Goal: Task Accomplishment & Management: Manage account settings

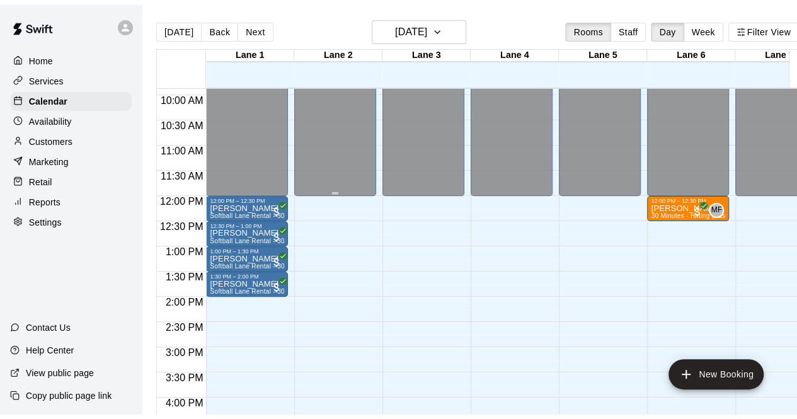
scroll to position [499, 0]
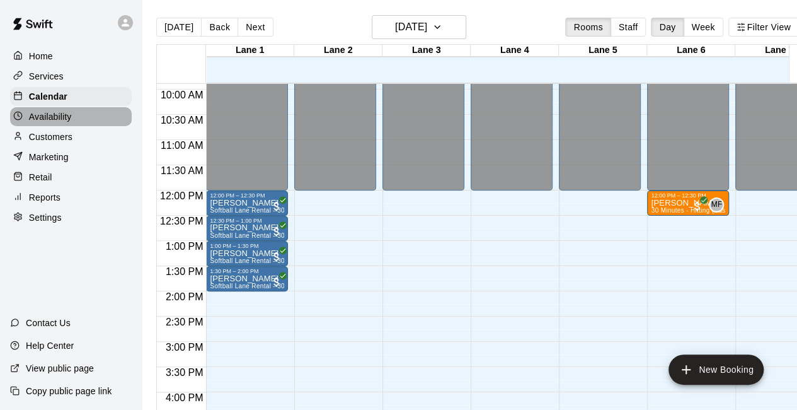
click at [69, 123] on p "Availability" at bounding box center [50, 116] width 43 height 13
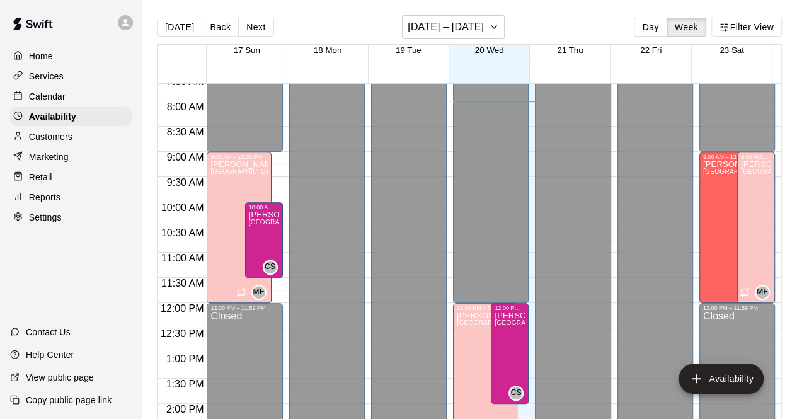
scroll to position [378, 0]
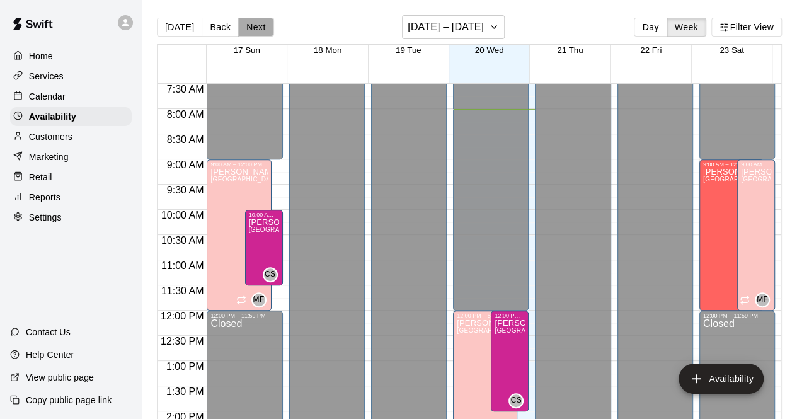
click at [260, 31] on button "Next" at bounding box center [255, 27] width 35 height 19
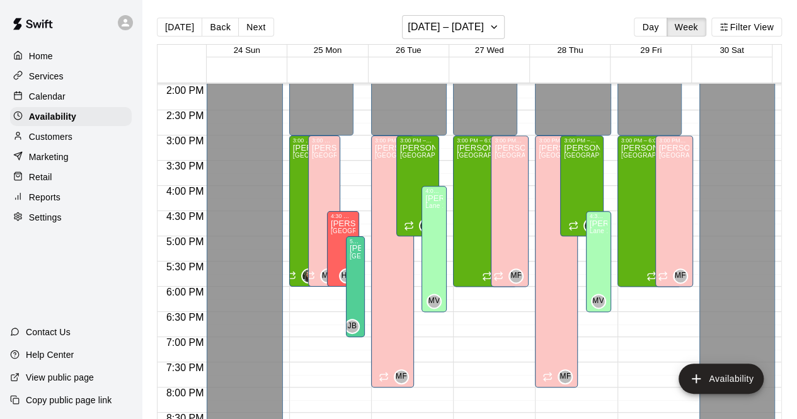
scroll to position [705, 0]
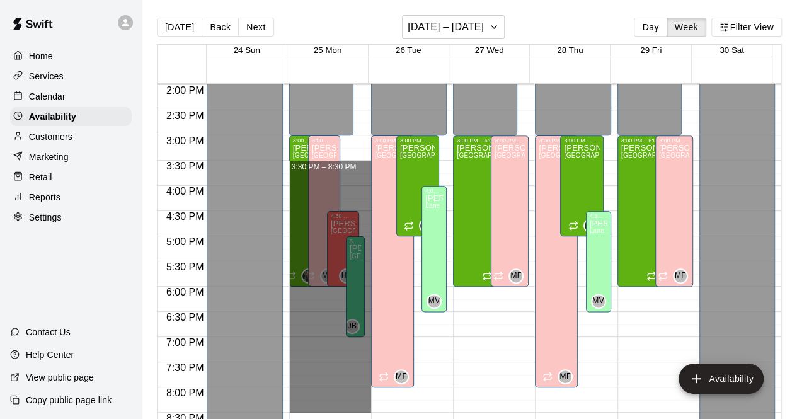
drag, startPoint x: 357, startPoint y: 165, endPoint x: 308, endPoint y: 407, distance: 247.0
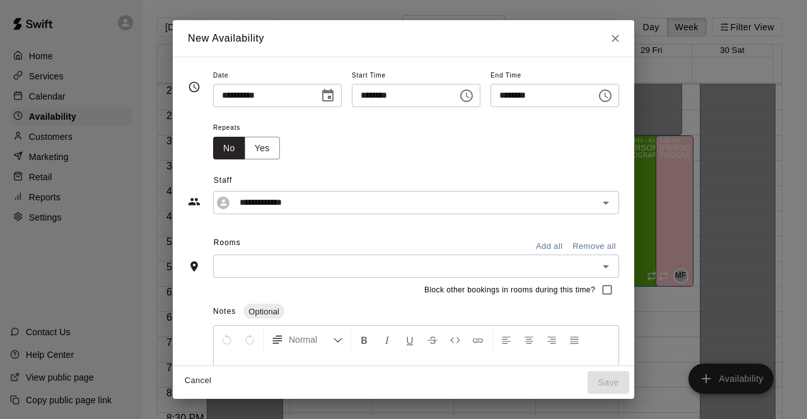
click at [569, 243] on button "Add all" at bounding box center [549, 247] width 40 height 20
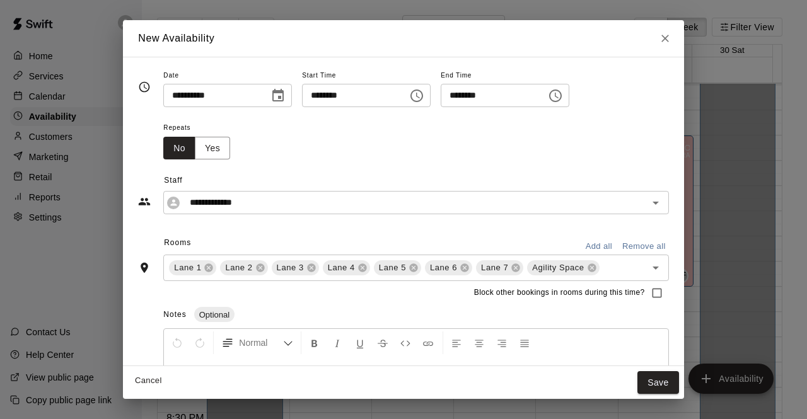
click at [226, 157] on div "Repeats No Yes" at bounding box center [201, 140] width 77 height 40
click at [224, 156] on button "Yes" at bounding box center [212, 148] width 35 height 23
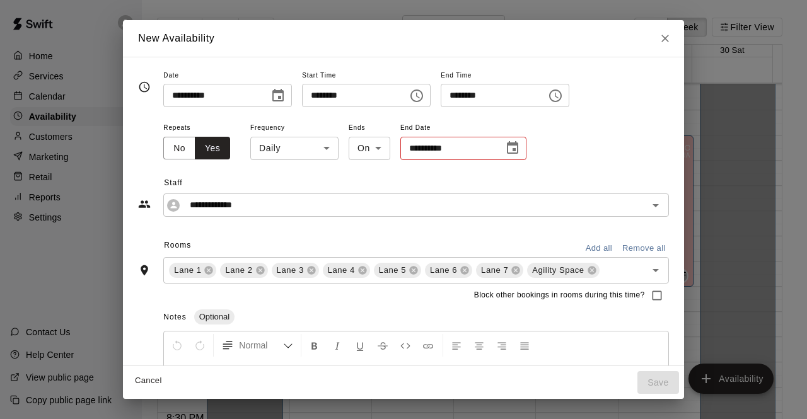
click at [303, 148] on body "Home Services Calendar Availability Customers Marketing Retail Reports Settings…" at bounding box center [403, 219] width 807 height 439
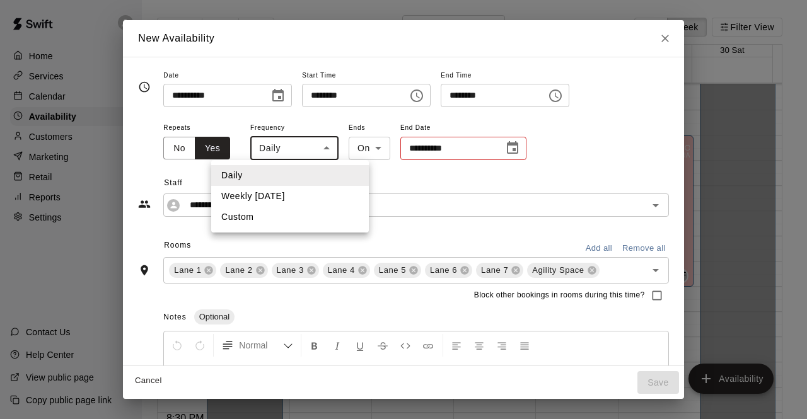
click at [280, 201] on li "Weekly [DATE]" at bounding box center [290, 196] width 158 height 21
type input "******"
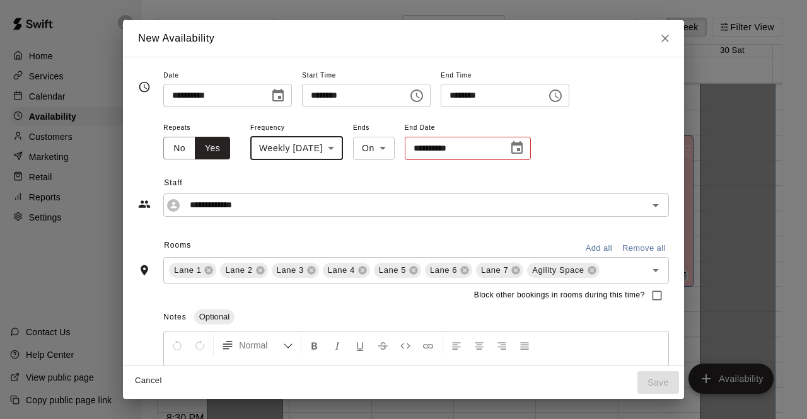
click at [527, 156] on button "Choose date" at bounding box center [516, 148] width 25 height 25
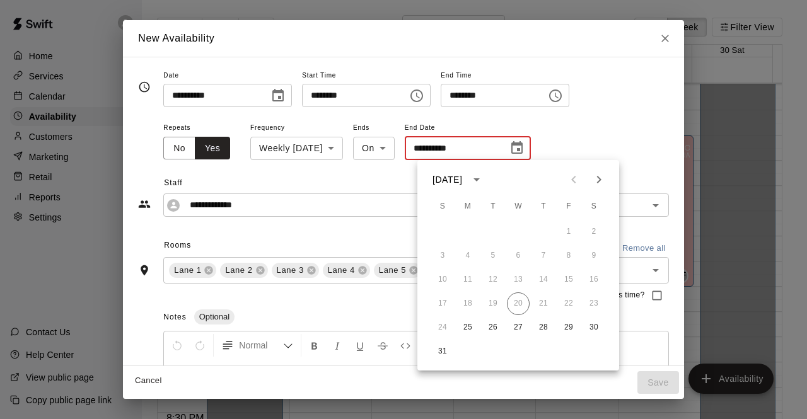
click at [391, 151] on body "Home Services Calendar Availability Customers Marketing Retail Reports Settings…" at bounding box center [403, 219] width 807 height 439
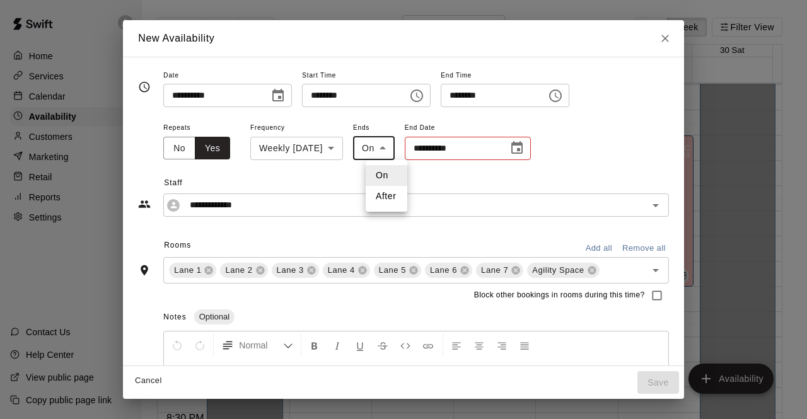
click at [537, 146] on div at bounding box center [403, 209] width 807 height 419
click at [524, 154] on icon "Choose date" at bounding box center [516, 148] width 15 height 15
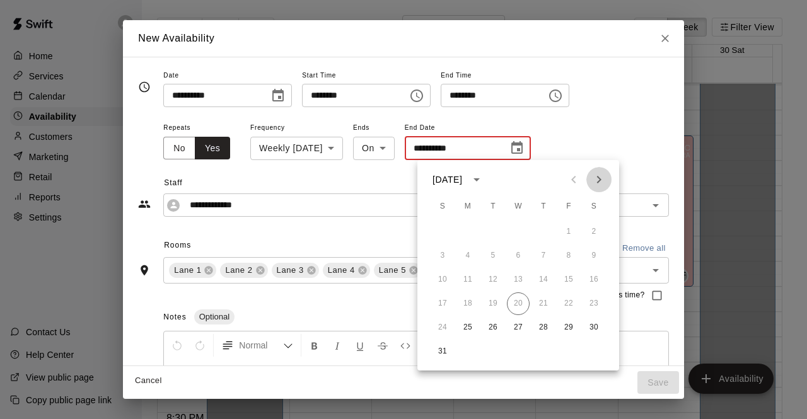
click at [595, 182] on icon "Next month" at bounding box center [598, 179] width 15 height 15
click at [467, 228] on button "1" at bounding box center [467, 232] width 23 height 23
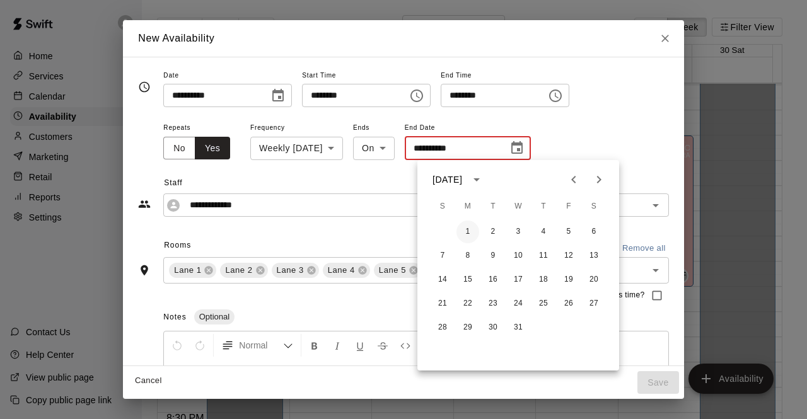
type input "**********"
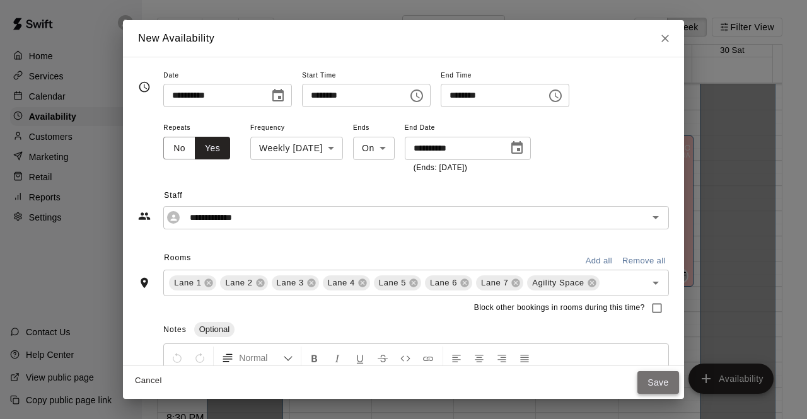
click at [664, 379] on button "Save" at bounding box center [658, 382] width 42 height 23
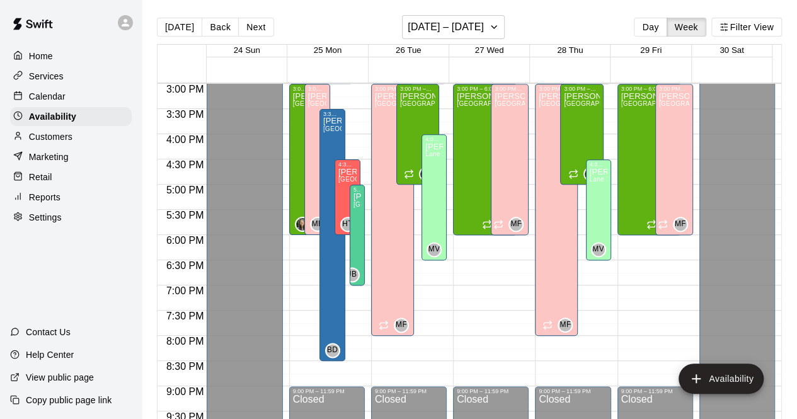
scroll to position [756, 0]
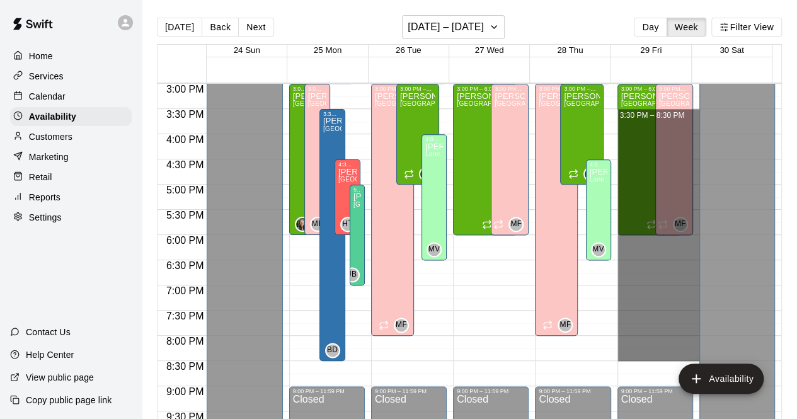
drag, startPoint x: 686, startPoint y: 115, endPoint x: 672, endPoint y: 359, distance: 244.3
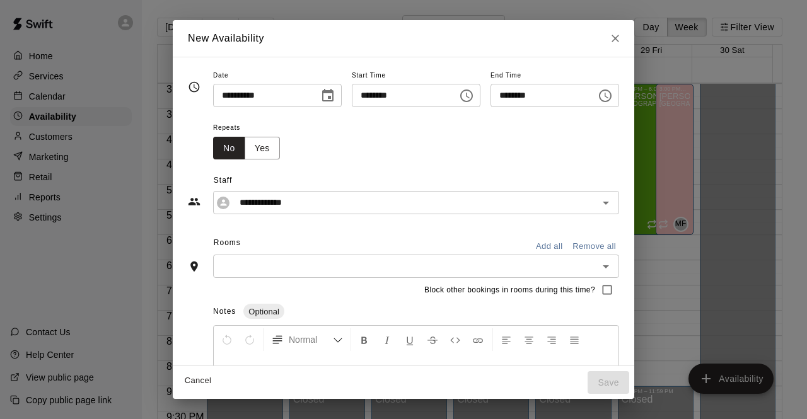
click at [569, 245] on button "Add all" at bounding box center [549, 247] width 40 height 20
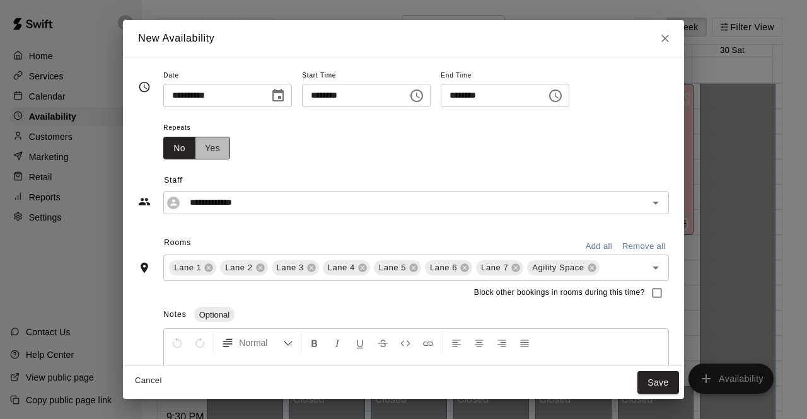
click at [208, 153] on button "Yes" at bounding box center [212, 148] width 35 height 23
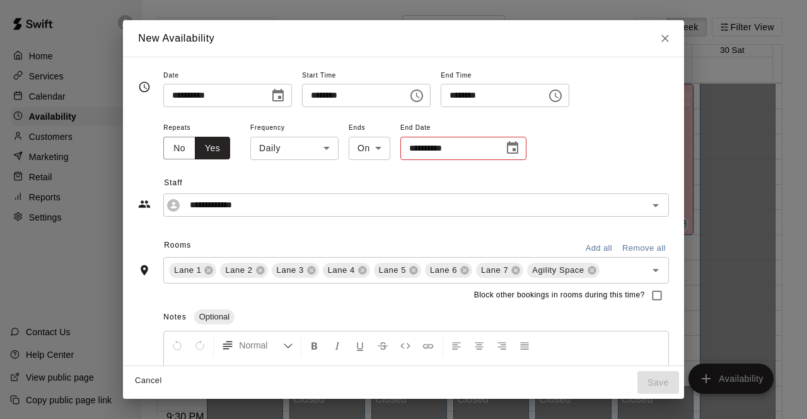
click at [508, 142] on icon "Choose date" at bounding box center [512, 148] width 15 height 15
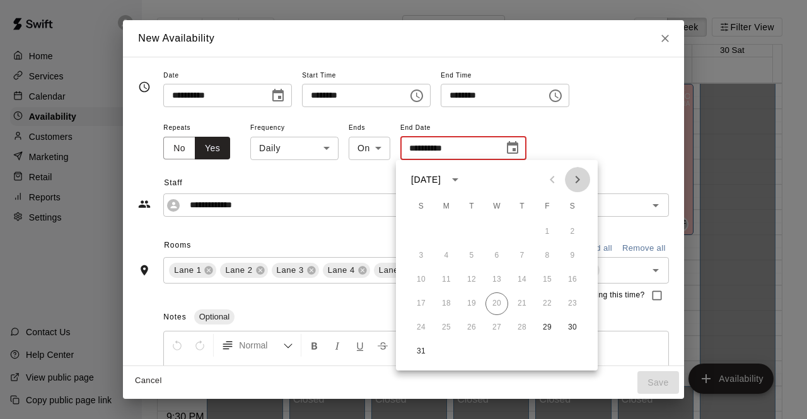
click at [576, 182] on icon "Next month" at bounding box center [577, 179] width 15 height 15
click at [538, 233] on button "5" at bounding box center [547, 232] width 23 height 23
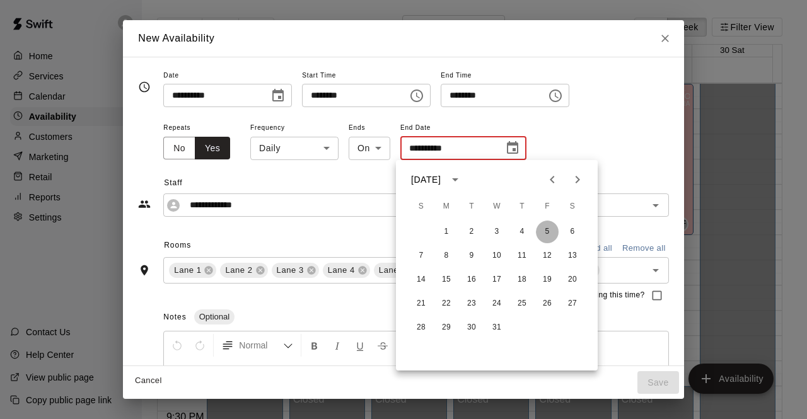
type input "**********"
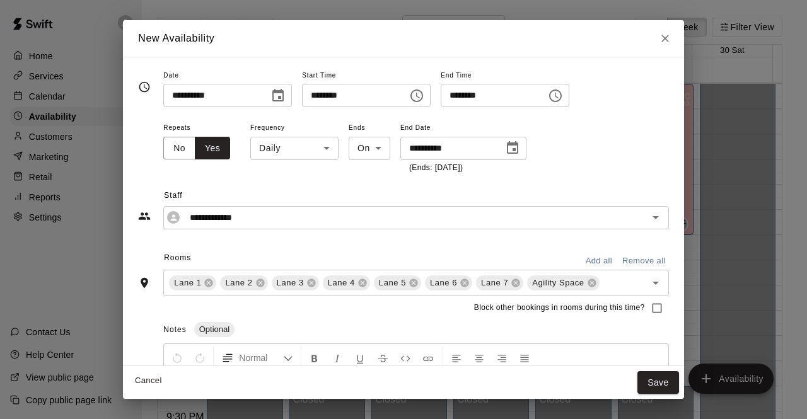
click at [606, 154] on div "**********" at bounding box center [415, 147] width 505 height 55
click at [658, 379] on button "Save" at bounding box center [658, 382] width 42 height 23
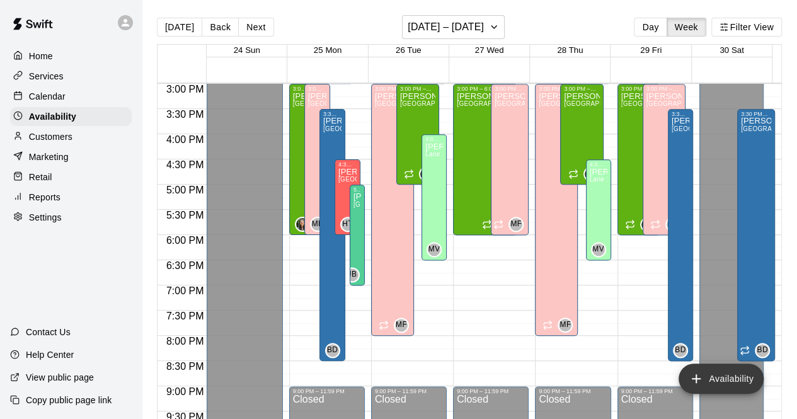
scroll to position [20, 0]
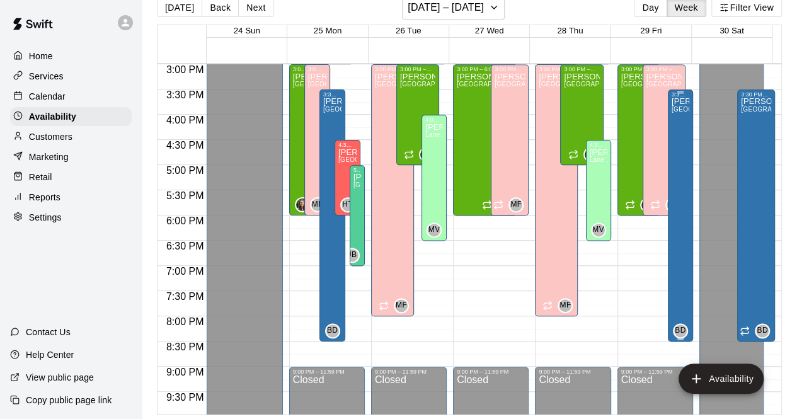
click at [674, 212] on div "[PERSON_NAME][GEOGRAPHIC_DATA][PERSON_NAME][PERSON_NAME][PERSON_NAME][PERSON_NA…" at bounding box center [681, 307] width 18 height 419
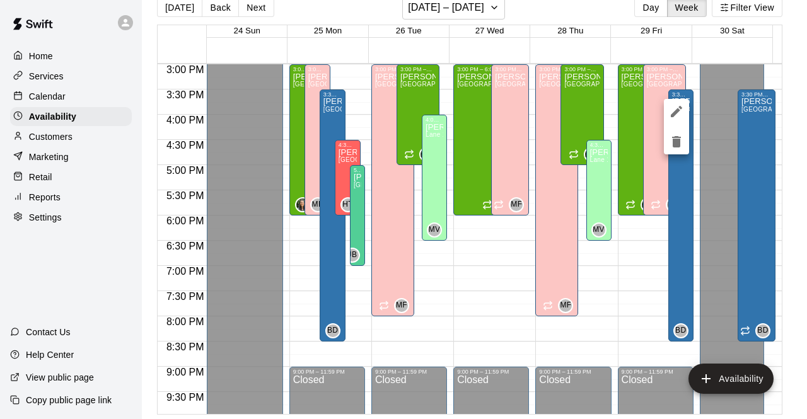
click at [680, 141] on icon "delete" at bounding box center [676, 141] width 9 height 11
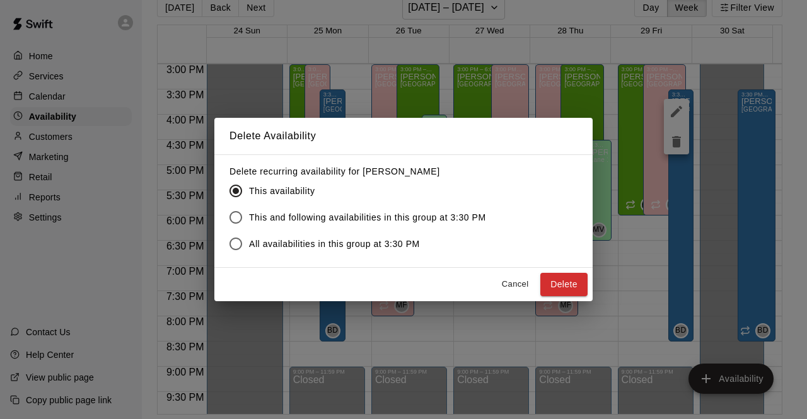
click at [354, 219] on span "This and following availabilities in this group at 3:30 PM" at bounding box center [367, 217] width 237 height 13
click at [555, 283] on button "Delete" at bounding box center [563, 284] width 47 height 23
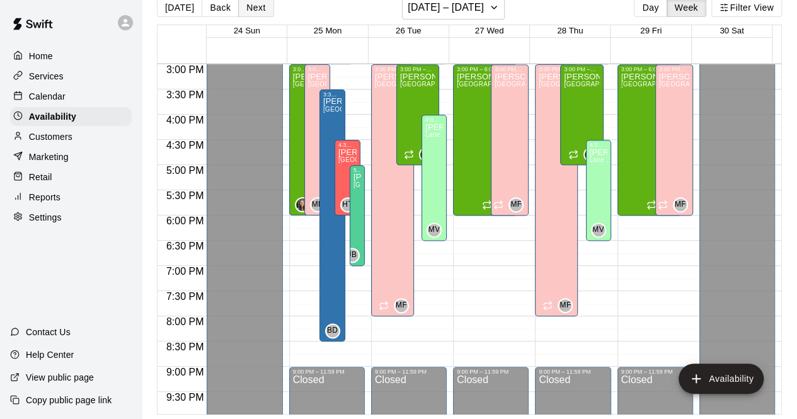
click at [262, 11] on button "Next" at bounding box center [255, 7] width 35 height 19
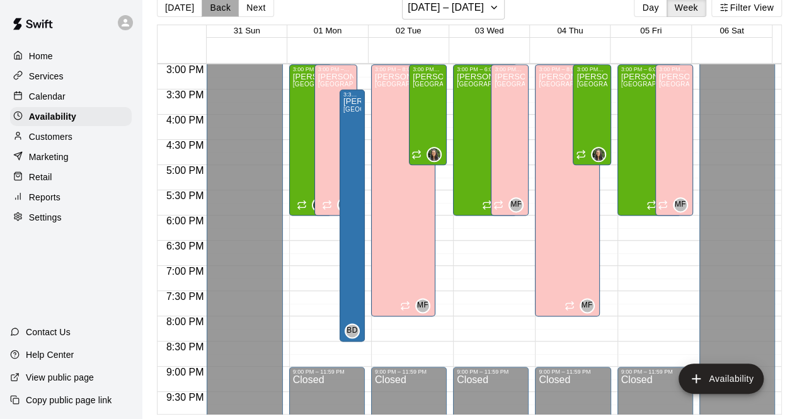
click at [212, 11] on button "Back" at bounding box center [220, 7] width 37 height 19
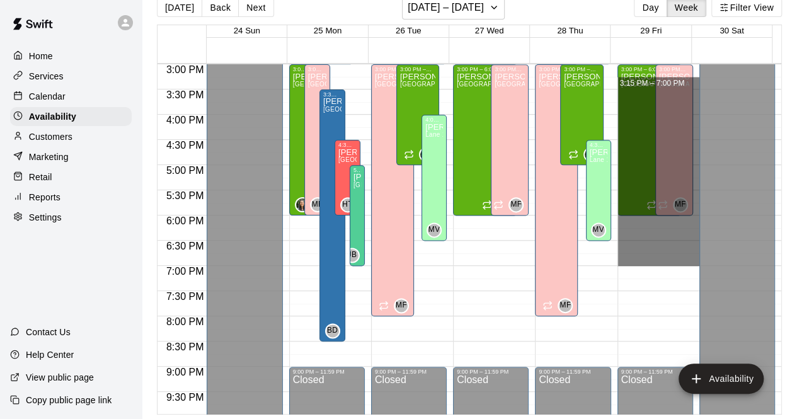
drag, startPoint x: 688, startPoint y: 89, endPoint x: 674, endPoint y: 255, distance: 167.0
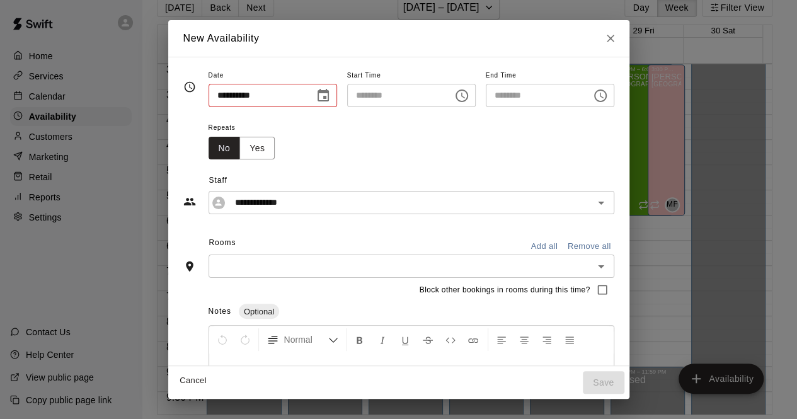
type input "**********"
type input "********"
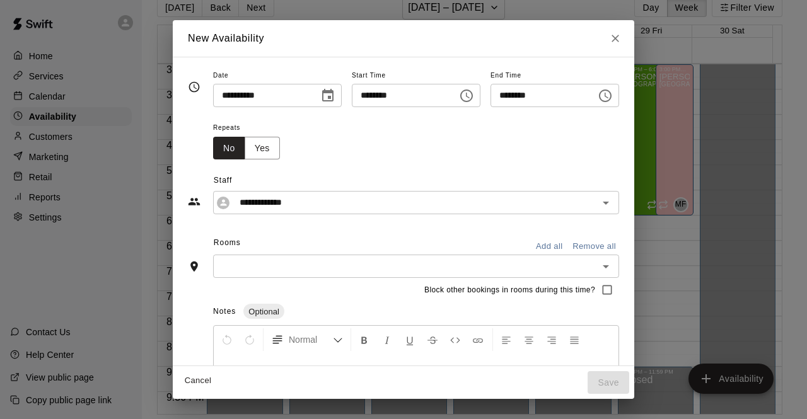
click at [627, 47] on button "Close" at bounding box center [615, 38] width 23 height 23
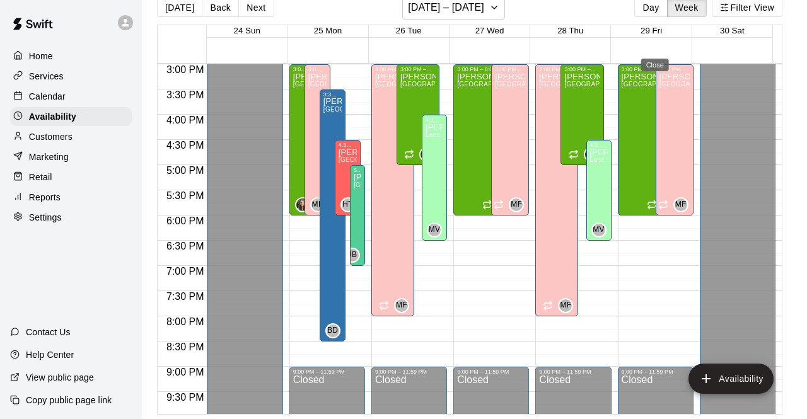
type input "**********"
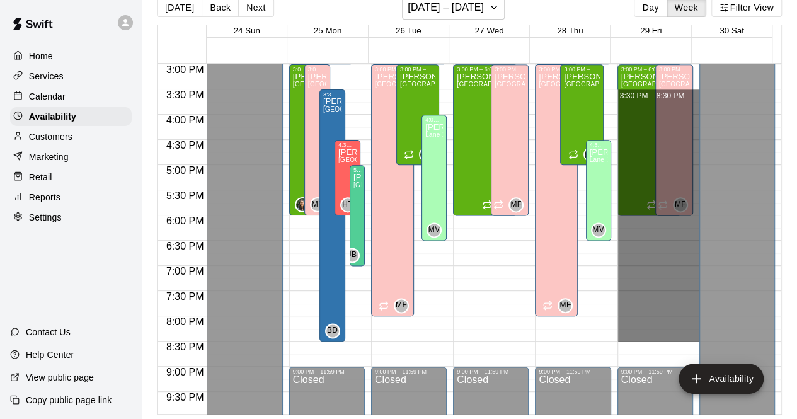
drag, startPoint x: 689, startPoint y: 94, endPoint x: 669, endPoint y: 339, distance: 245.4
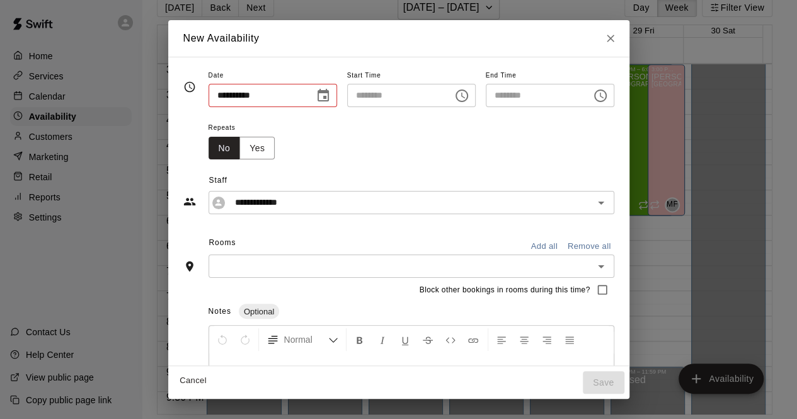
type input "**********"
type input "********"
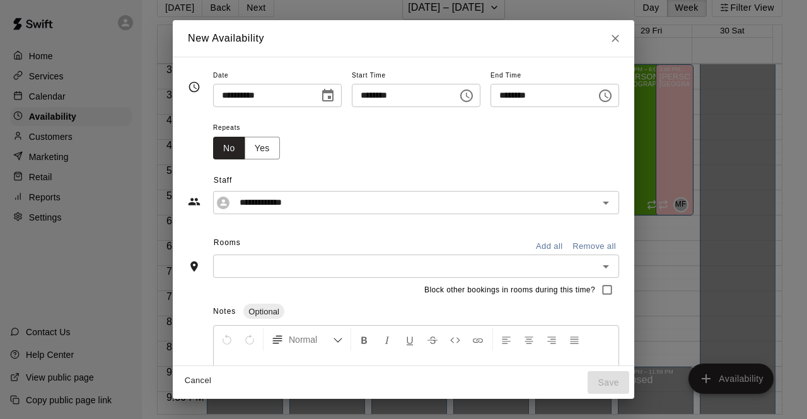
click at [569, 250] on button "Add all" at bounding box center [549, 247] width 40 height 20
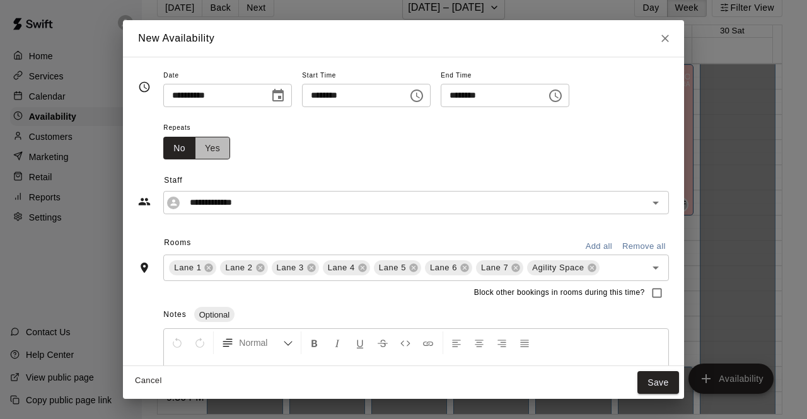
click at [198, 153] on button "Yes" at bounding box center [212, 148] width 35 height 23
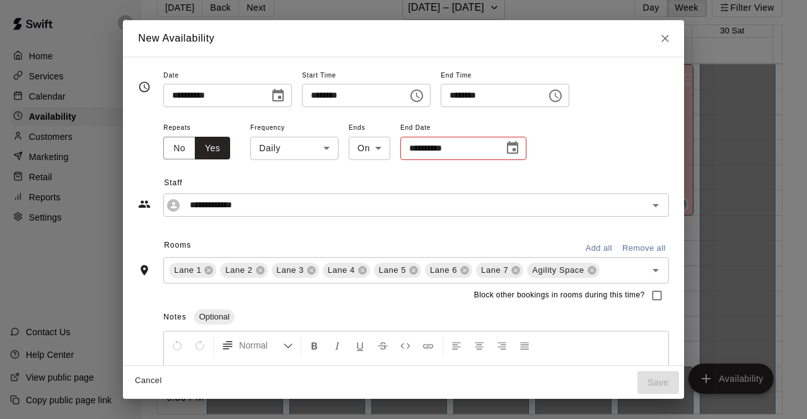
click at [263, 146] on body "Home Services Calendar Availability Customers Marketing Retail Reports Settings…" at bounding box center [403, 199] width 807 height 439
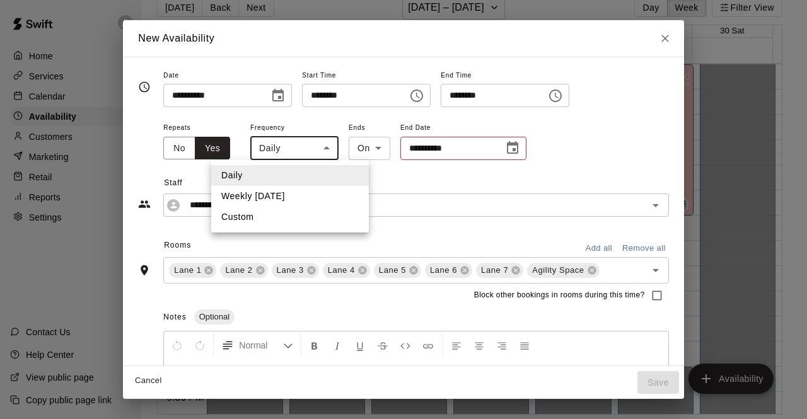
click at [267, 188] on li "Weekly [DATE]" at bounding box center [290, 196] width 158 height 21
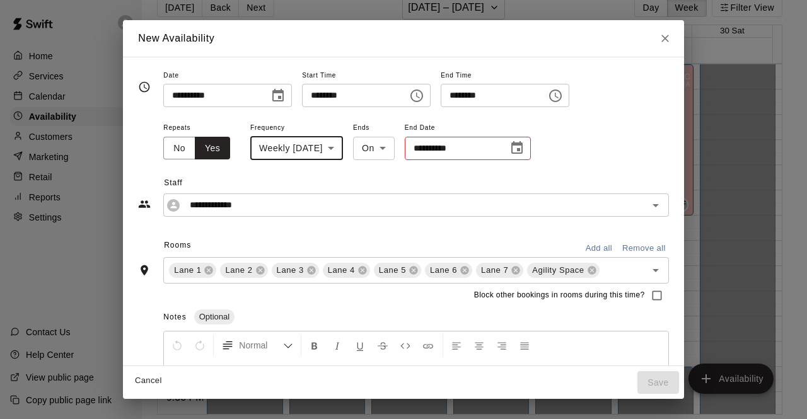
type input "******"
click at [523, 151] on icon "Choose date" at bounding box center [516, 147] width 11 height 13
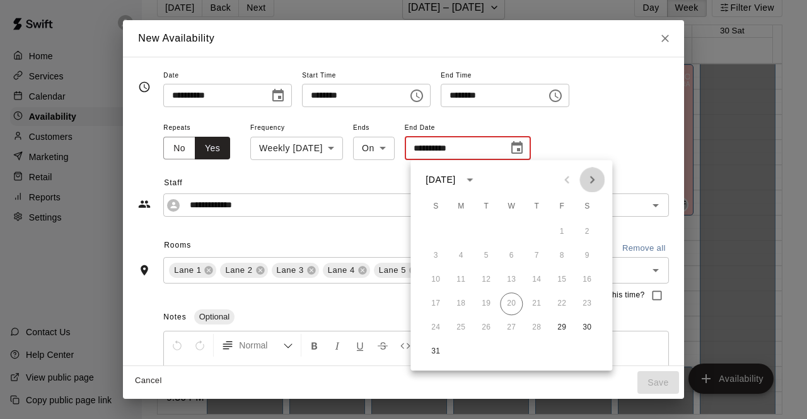
click at [591, 181] on icon "Next month" at bounding box center [591, 179] width 15 height 15
click at [562, 230] on button "5" at bounding box center [561, 232] width 23 height 23
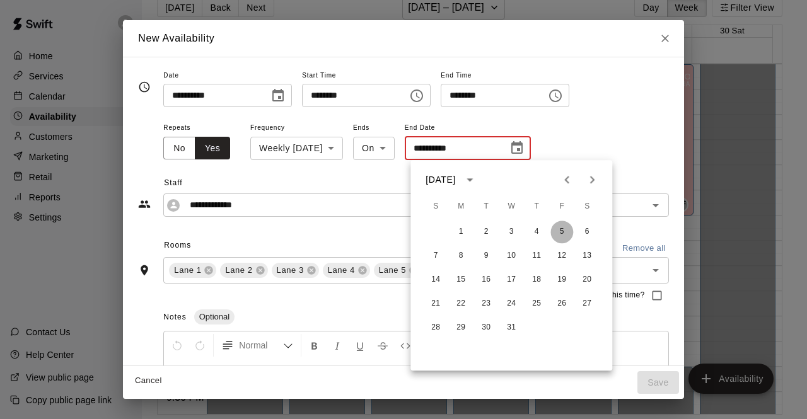
type input "**********"
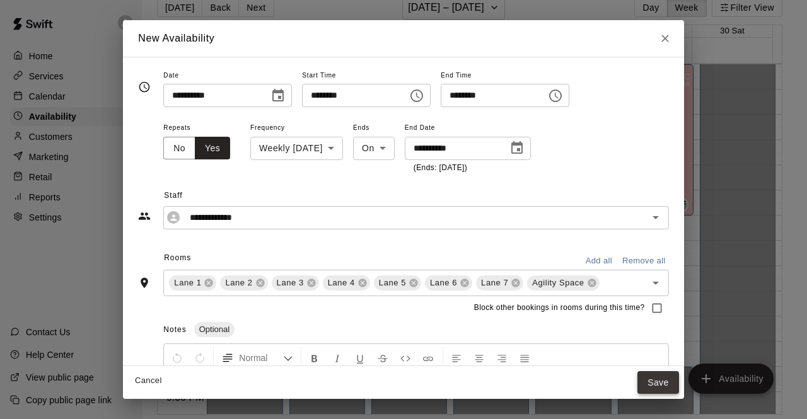
click at [657, 380] on button "Save" at bounding box center [658, 382] width 42 height 23
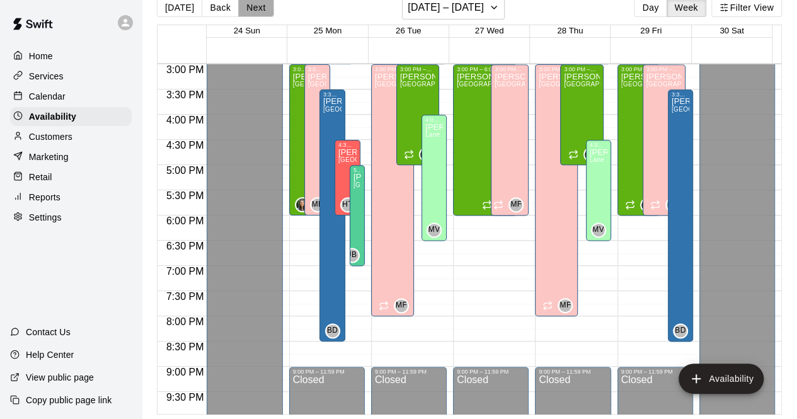
click at [253, 9] on button "Next" at bounding box center [255, 7] width 35 height 19
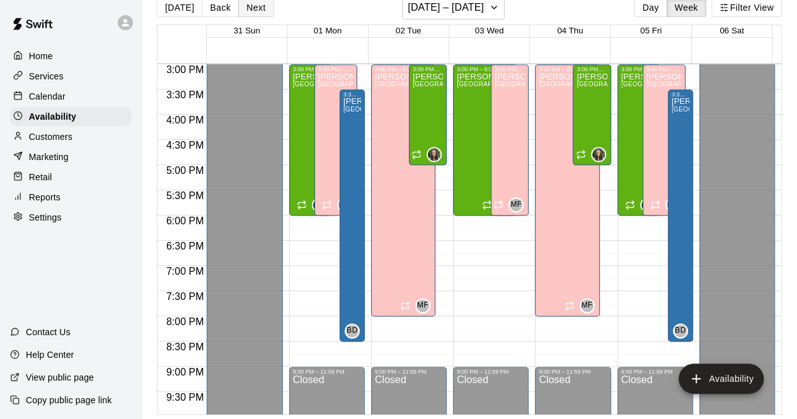
click at [253, 9] on button "Next" at bounding box center [255, 7] width 35 height 19
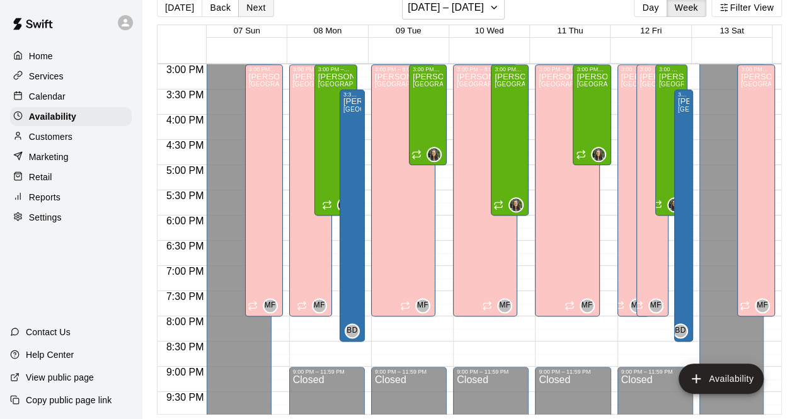
click at [253, 9] on button "Next" at bounding box center [255, 7] width 35 height 19
click at [178, 4] on button "[DATE]" at bounding box center [179, 7] width 45 height 19
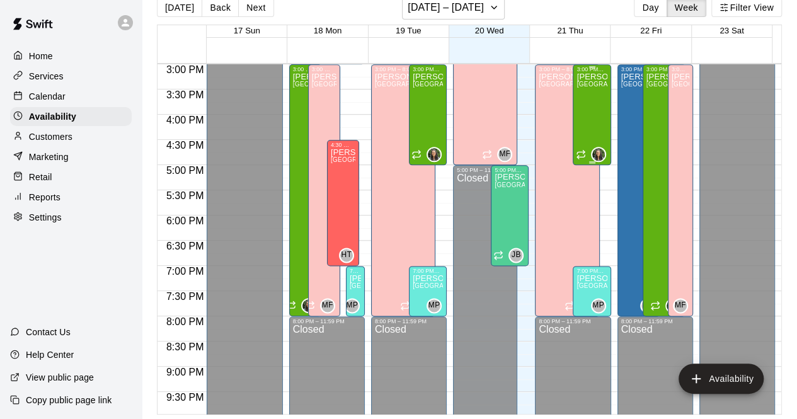
scroll to position [761, 0]
